Goal: Information Seeking & Learning: Learn about a topic

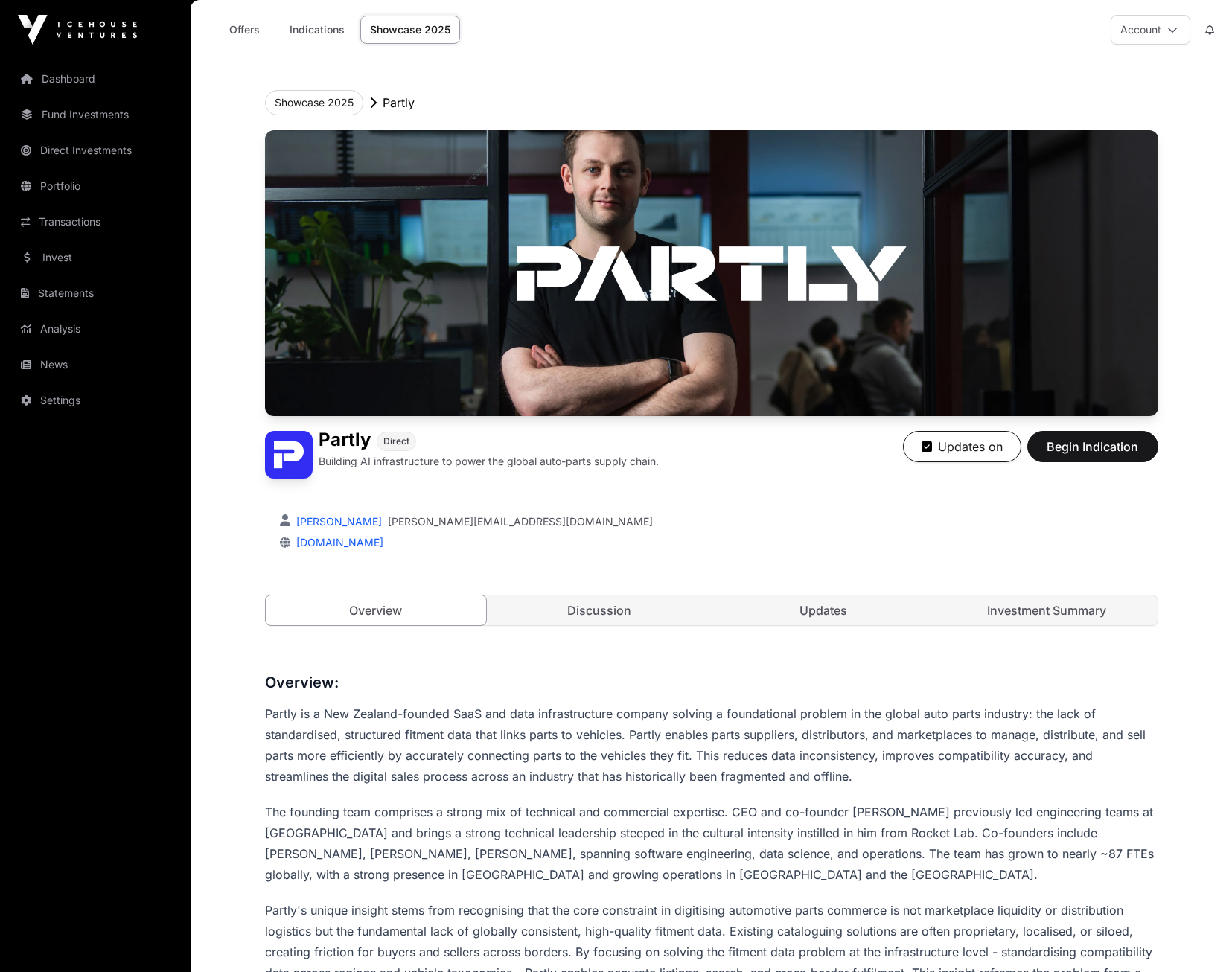
drag, startPoint x: 68, startPoint y: 211, endPoint x: 75, endPoint y: 256, distance: 45.5
click at [68, 211] on link "Transactions" at bounding box center [95, 221] width 166 height 33
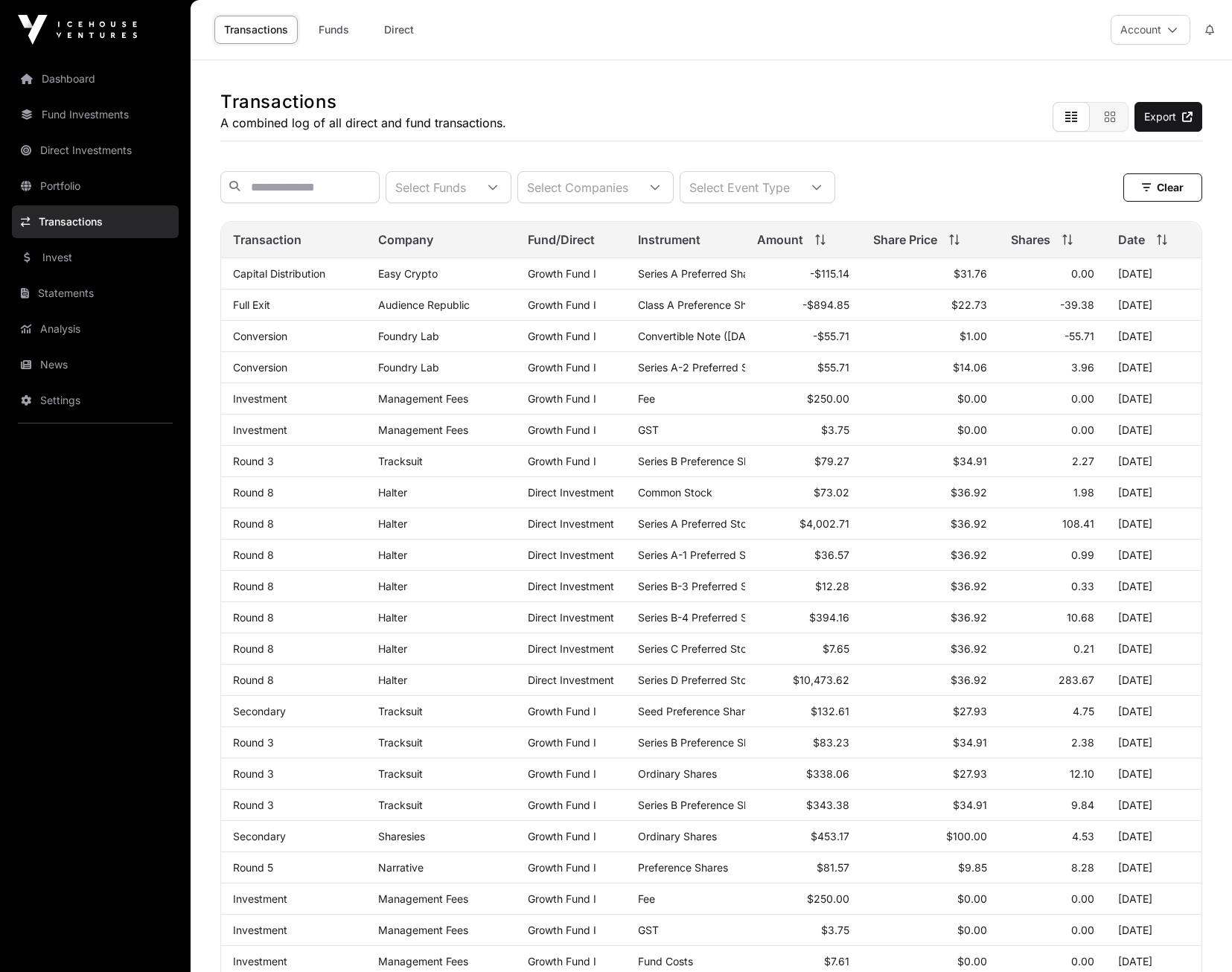
click at [60, 260] on link "Invest" at bounding box center [95, 257] width 166 height 33
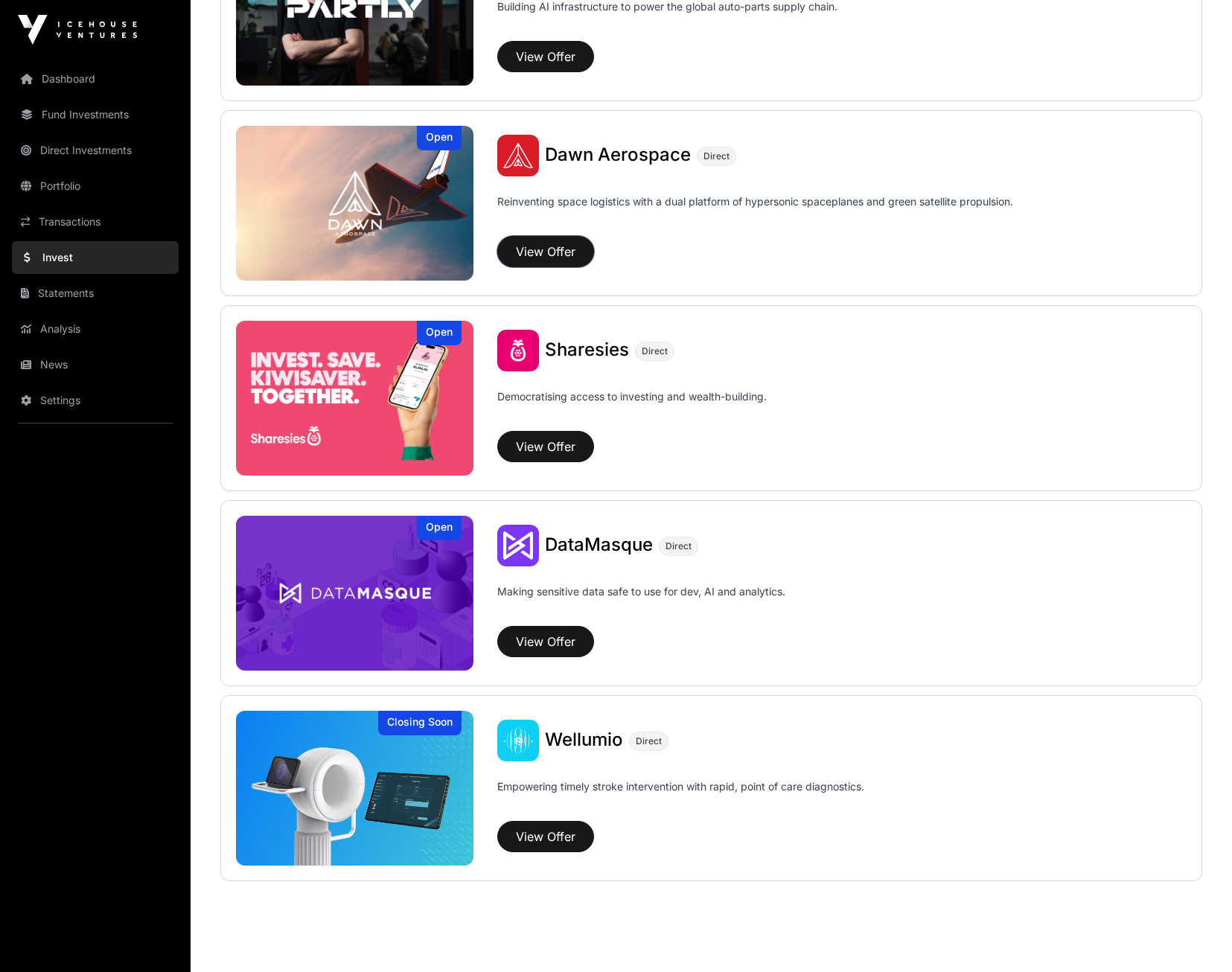
scroll to position [1675, 0]
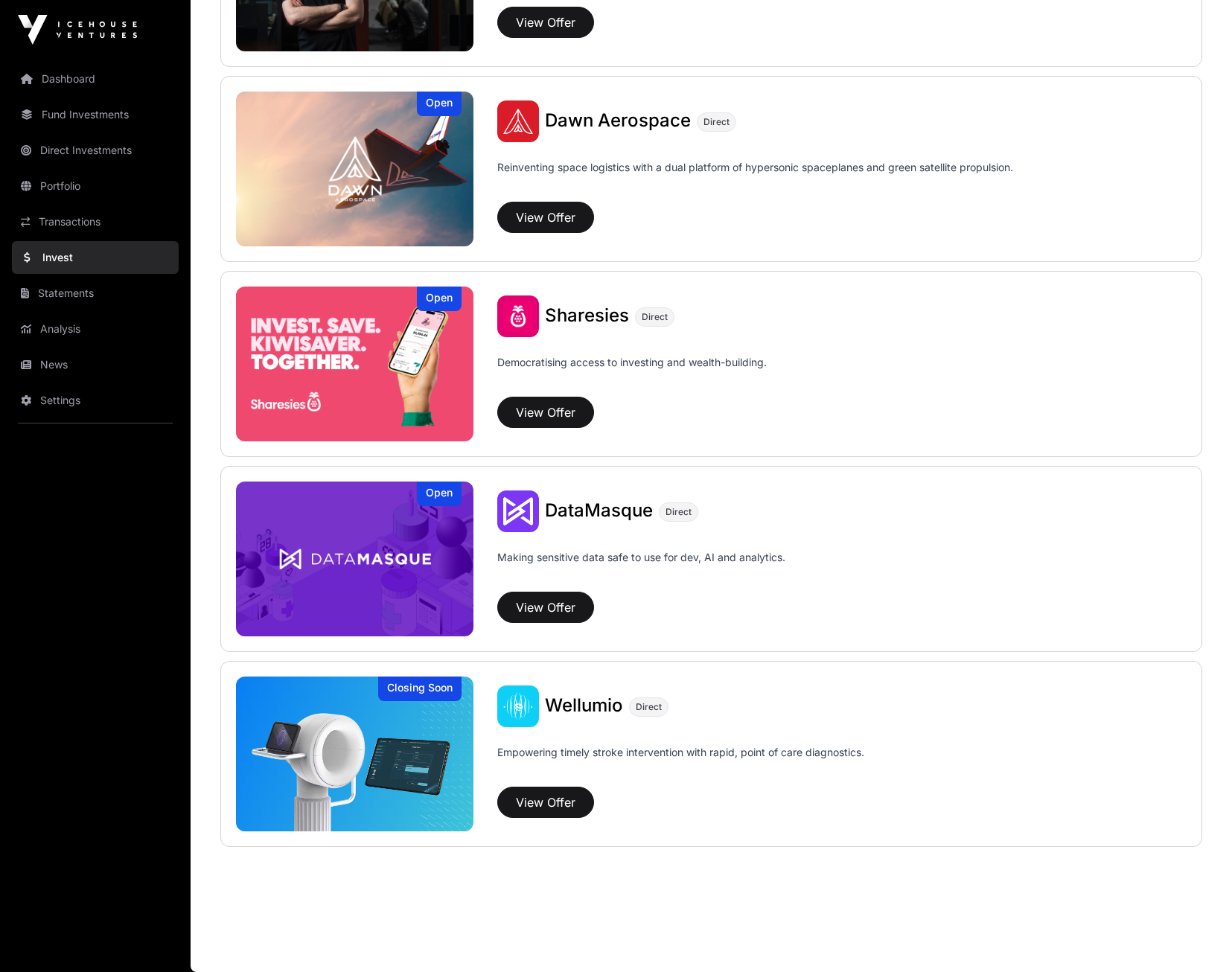
click at [88, 373] on link "News" at bounding box center [95, 364] width 166 height 33
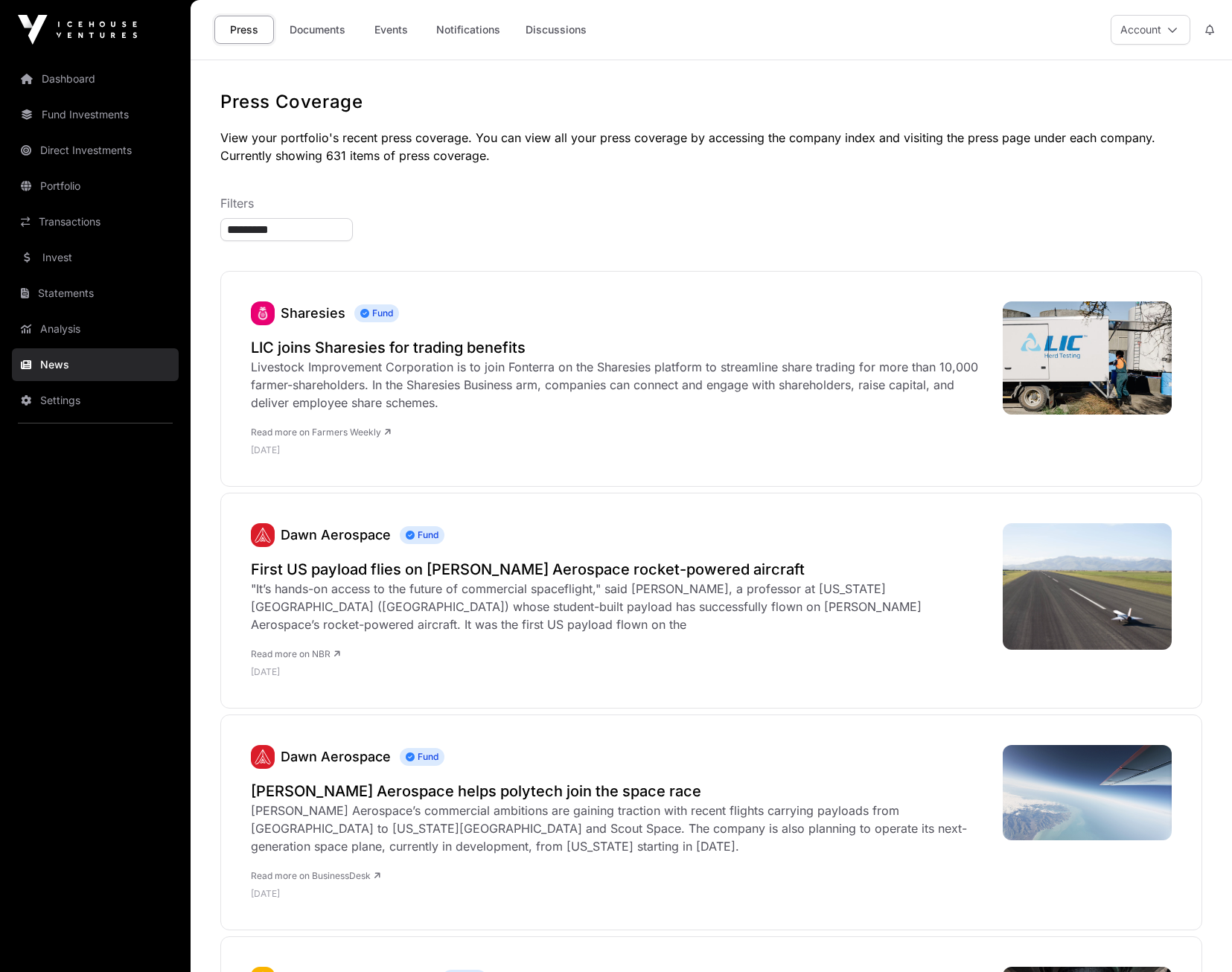
type input "*********"
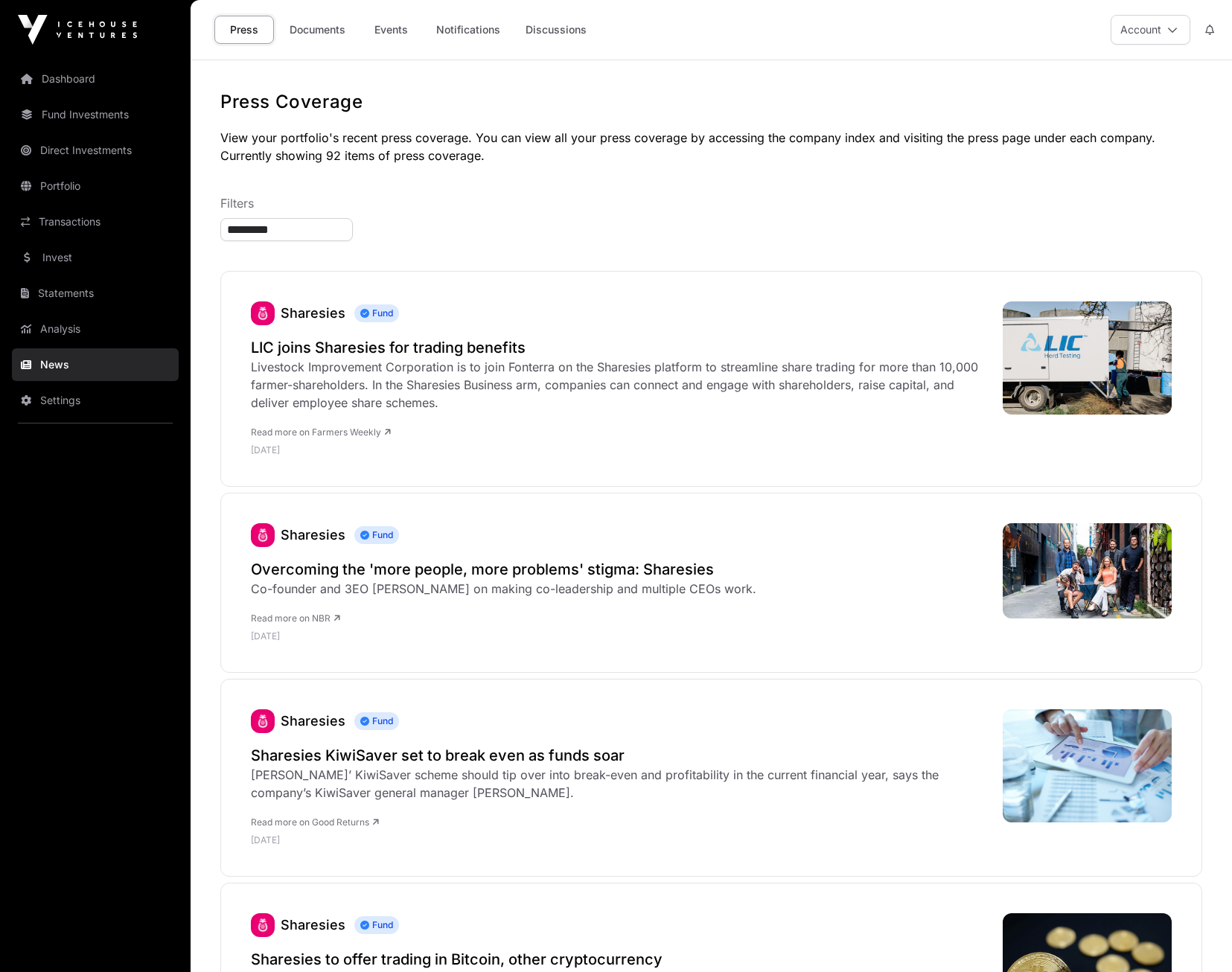
click at [512, 759] on h2 "Sharesies KiwiSaver set to break even as funds soar" at bounding box center [619, 756] width 737 height 21
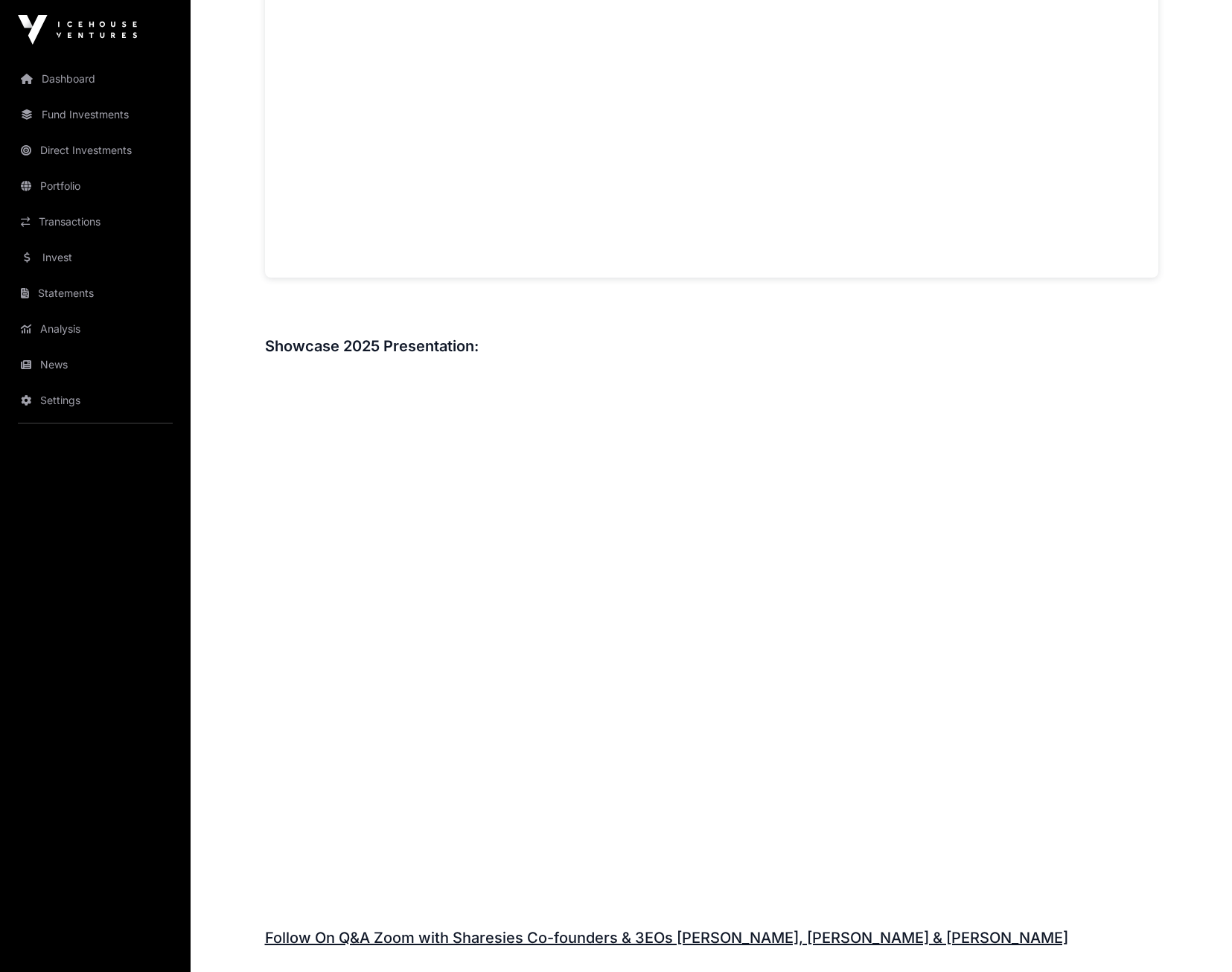
scroll to position [1584, 0]
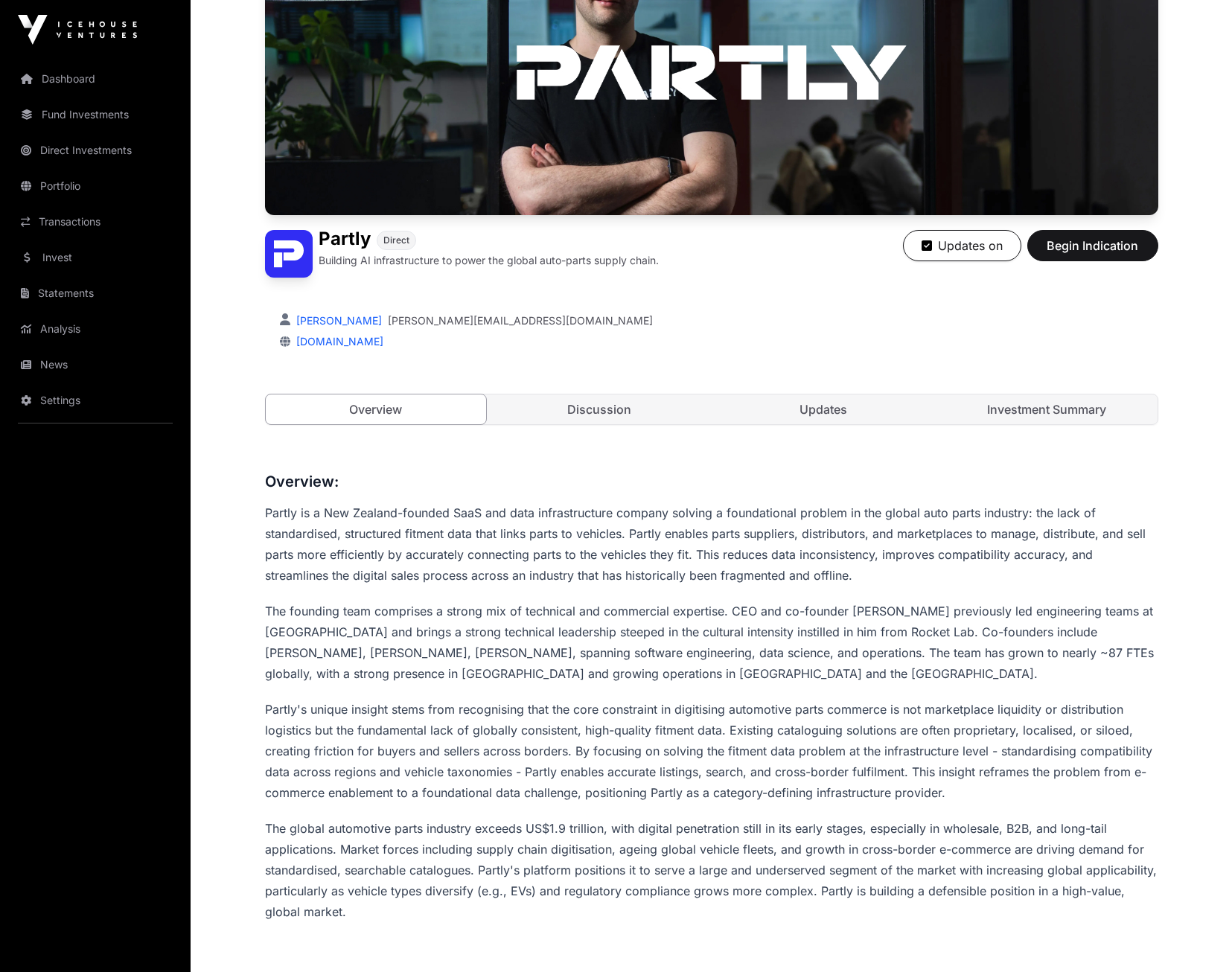
scroll to position [446, 0]
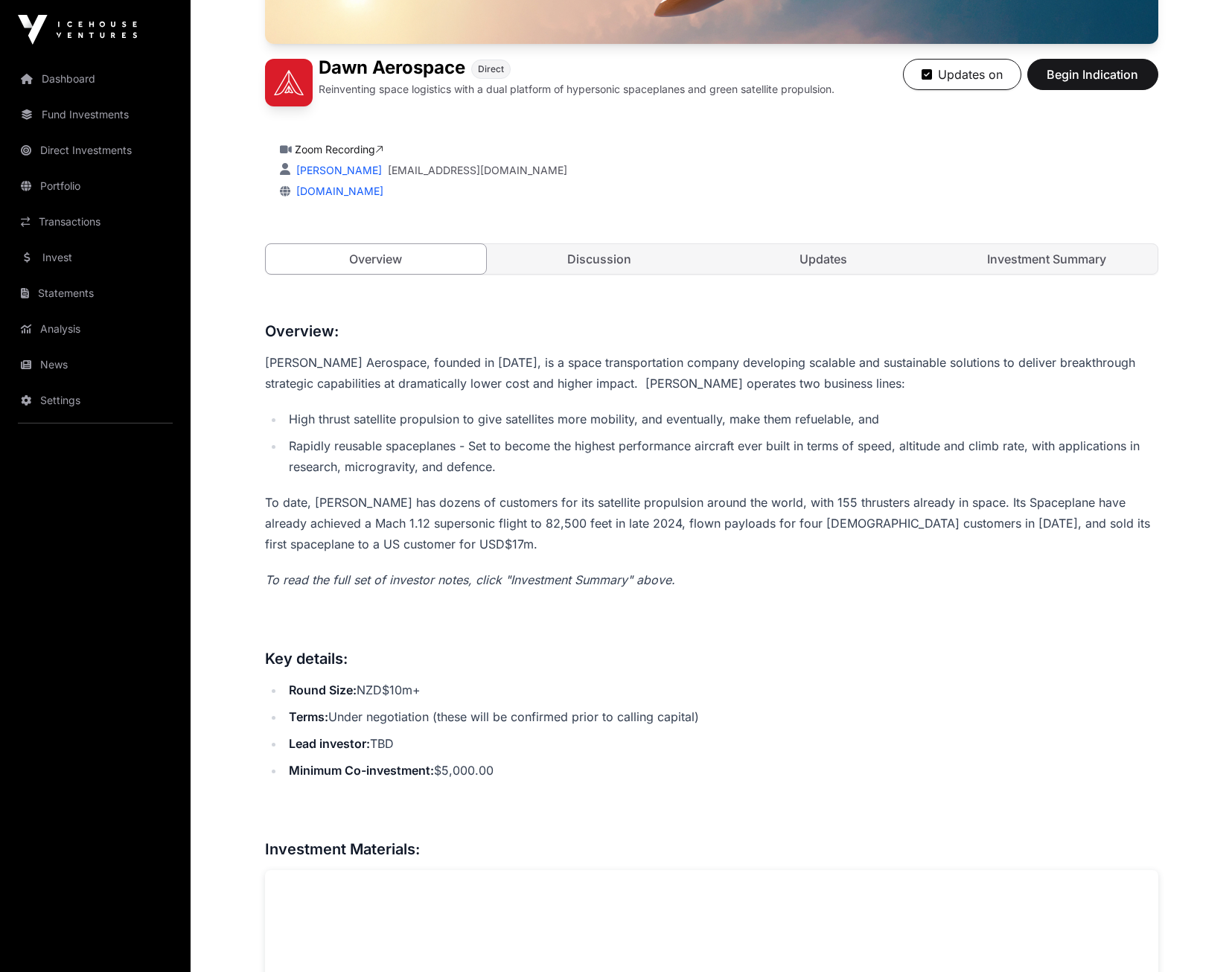
scroll to position [74, 0]
